Goal: Find specific page/section: Find specific page/section

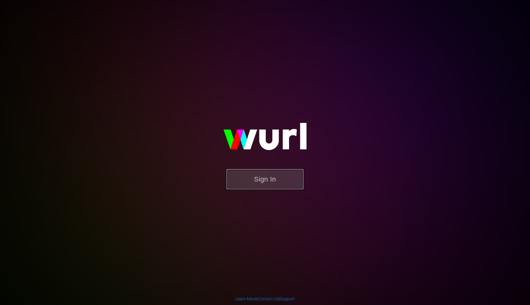
click at [262, 183] on button "Sign In" at bounding box center [265, 179] width 77 height 20
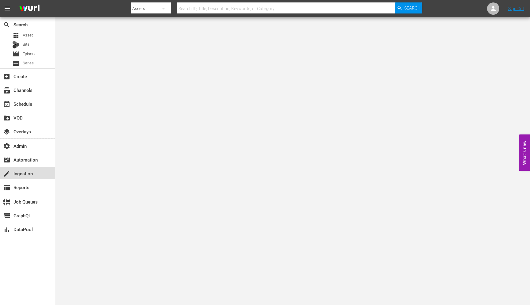
click at [18, 176] on div "create Ingestion" at bounding box center [17, 173] width 34 height 6
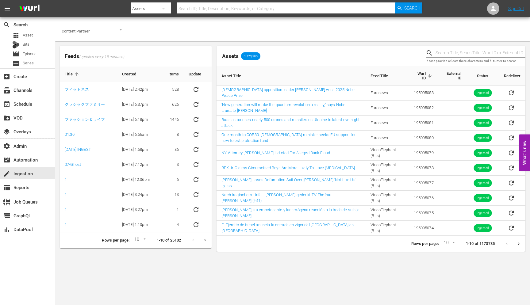
click at [104, 29] on input "Content Partner" at bounding box center [84, 31] width 44 height 8
click at [91, 46] on li "Viasat World" at bounding box center [92, 44] width 61 height 10
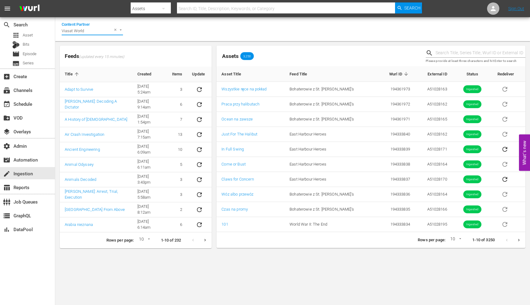
type input "Viasat World"
click at [176, 72] on th "Items" at bounding box center [177, 75] width 20 height 16
click at [205, 240] on icon "Next page" at bounding box center [205, 240] width 5 height 5
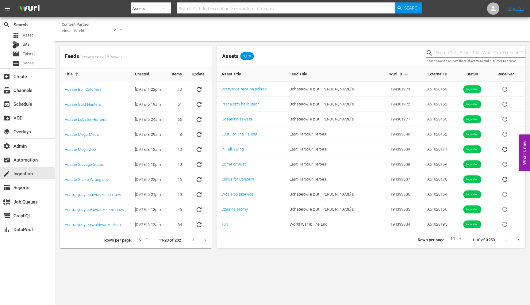
click at [101, 30] on input "Viasat World" at bounding box center [84, 31] width 44 height 8
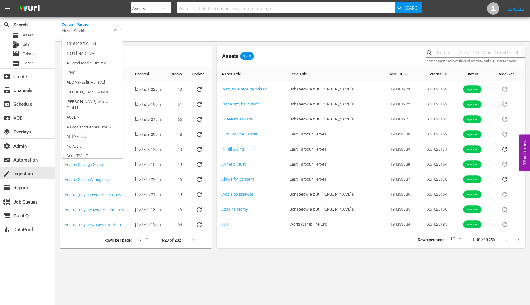
scroll to position [3986, 0]
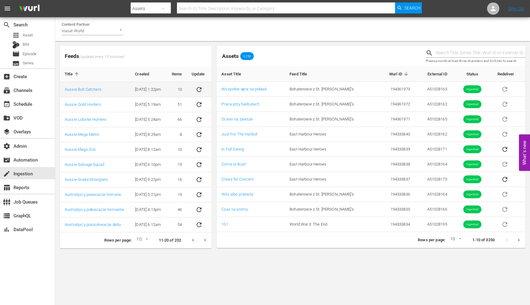
click at [146, 93] on td "10/31/23 @ 1:22pm" at bounding box center [148, 89] width 36 height 15
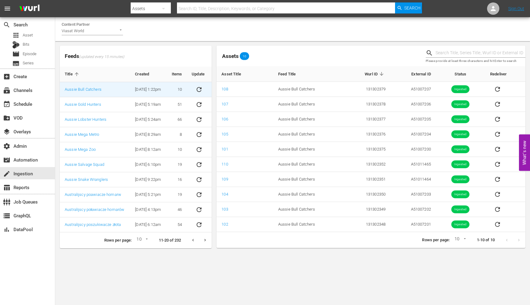
click at [214, 7] on input "text" at bounding box center [286, 8] width 218 height 15
paste input "358"
type input "358"
paste input "PHI-2035"
type input "PHI-2035"
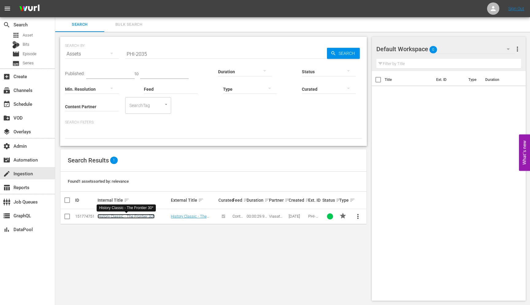
click at [122, 216] on link "History Classic - The Frontier 30*" at bounding box center [126, 216] width 57 height 5
